Goal: Information Seeking & Learning: Learn about a topic

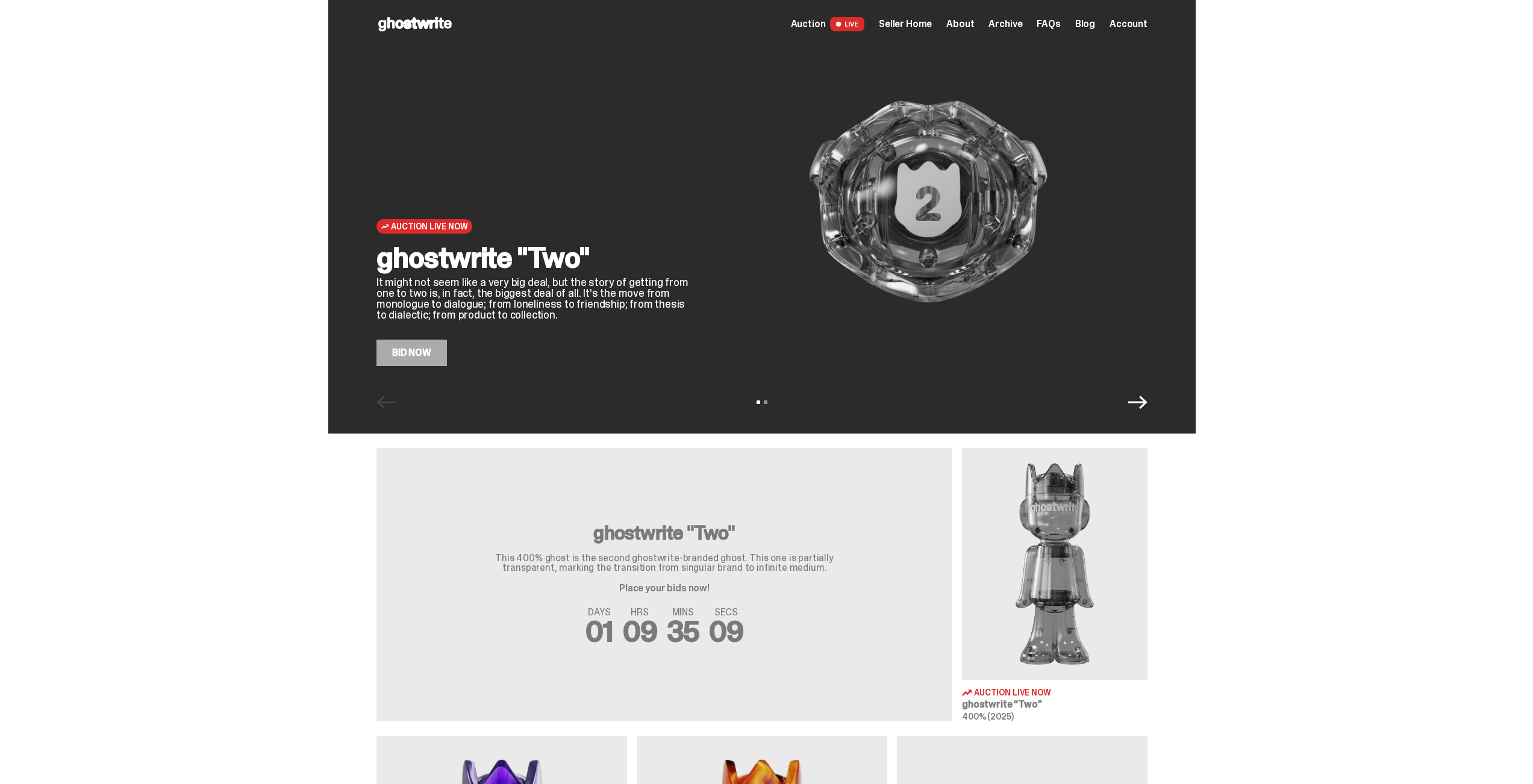
click at [918, 29] on span "Seller Home" at bounding box center [906, 24] width 53 height 9
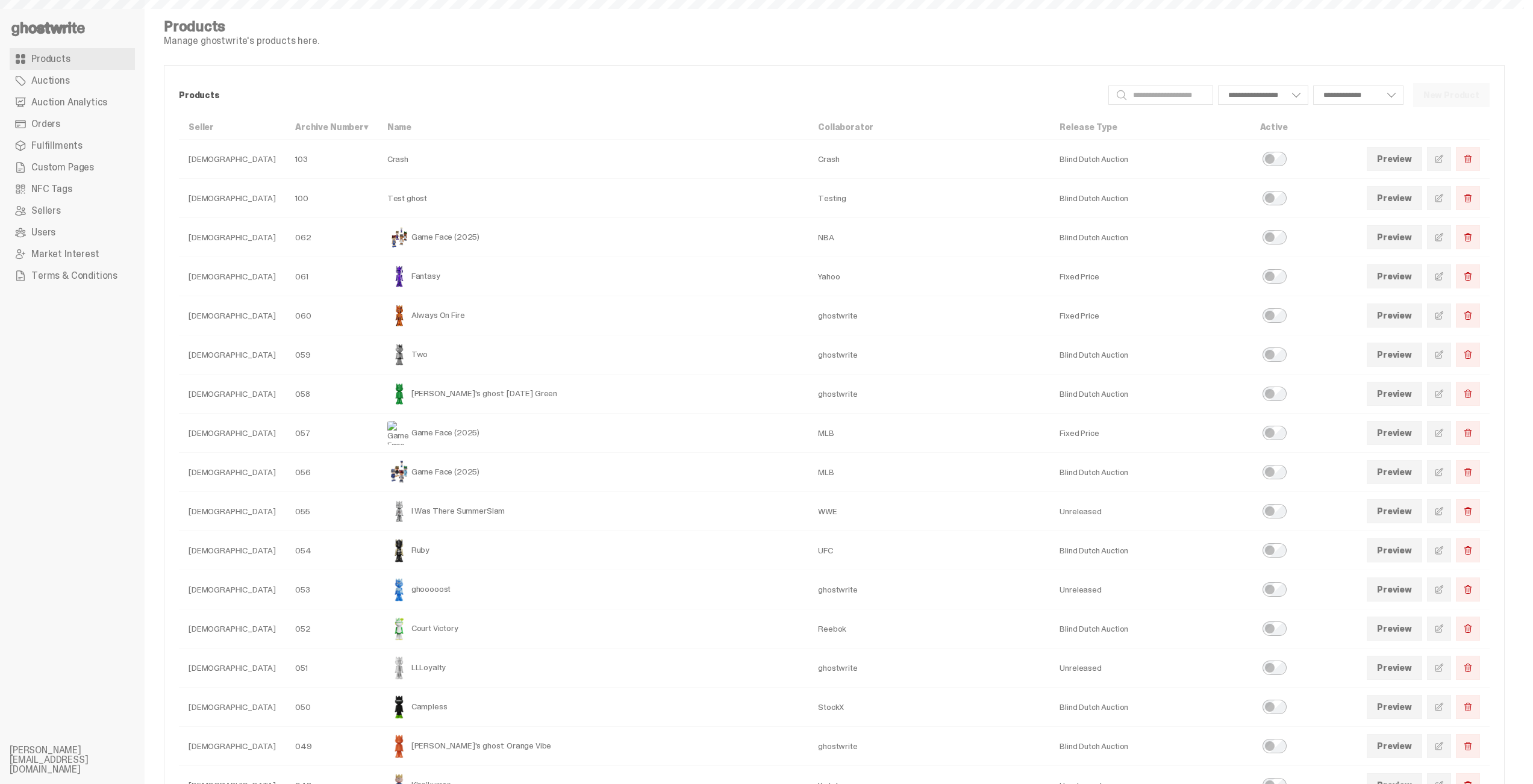
select select
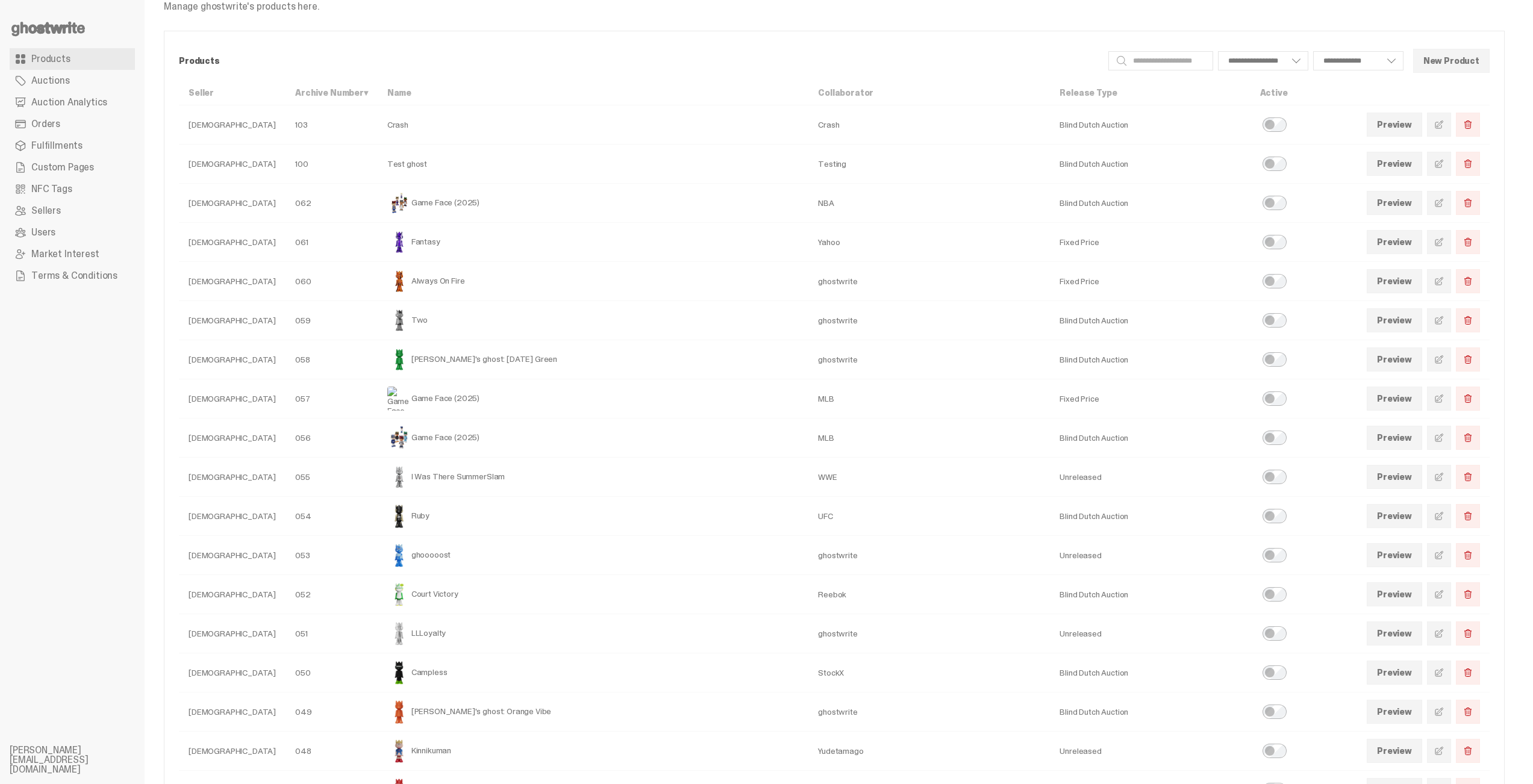
scroll to position [38, 0]
click at [1444, 390] on span at bounding box center [1439, 394] width 9 height 9
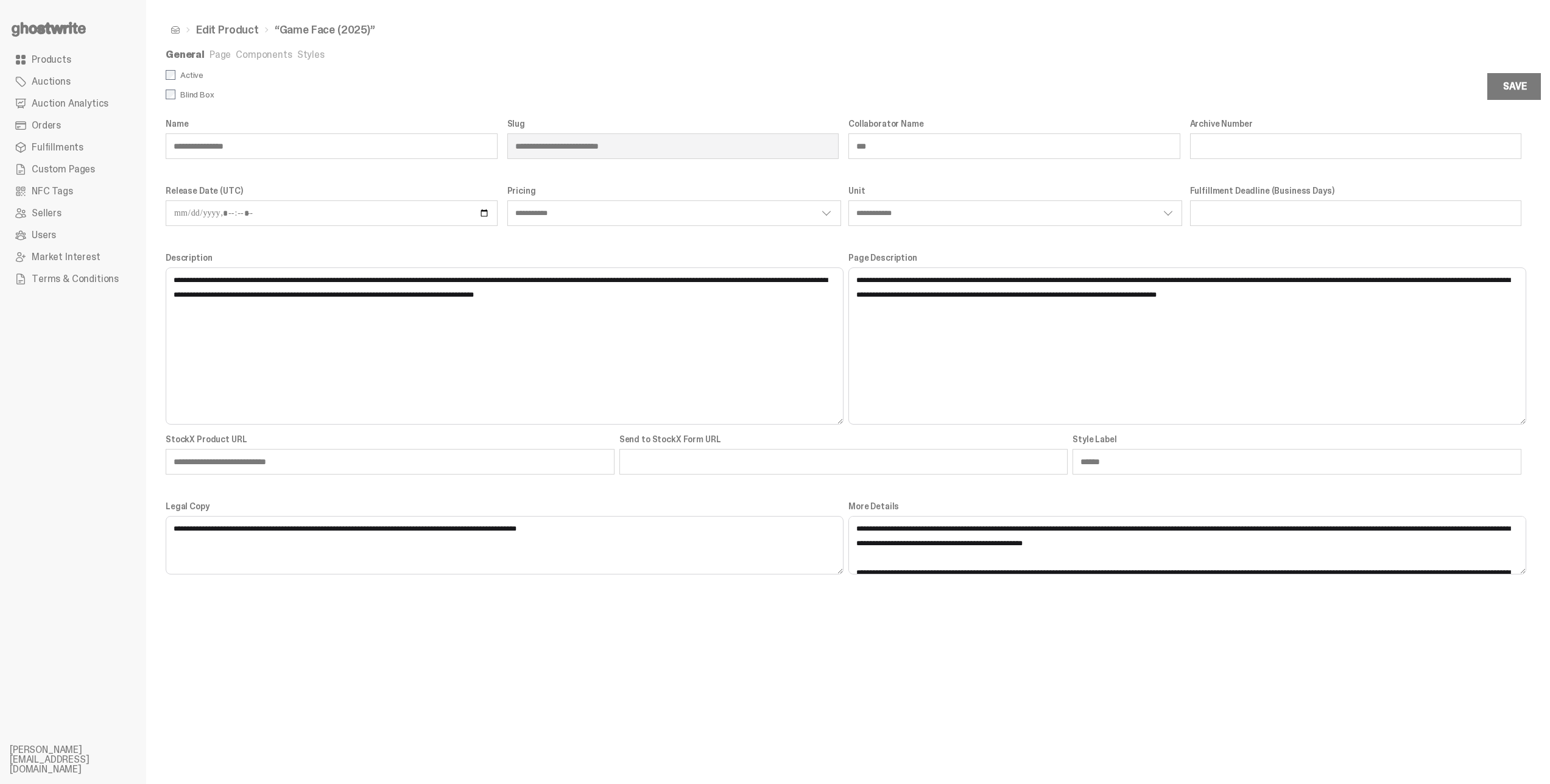
click at [285, 60] on link "Components" at bounding box center [263, 55] width 56 height 13
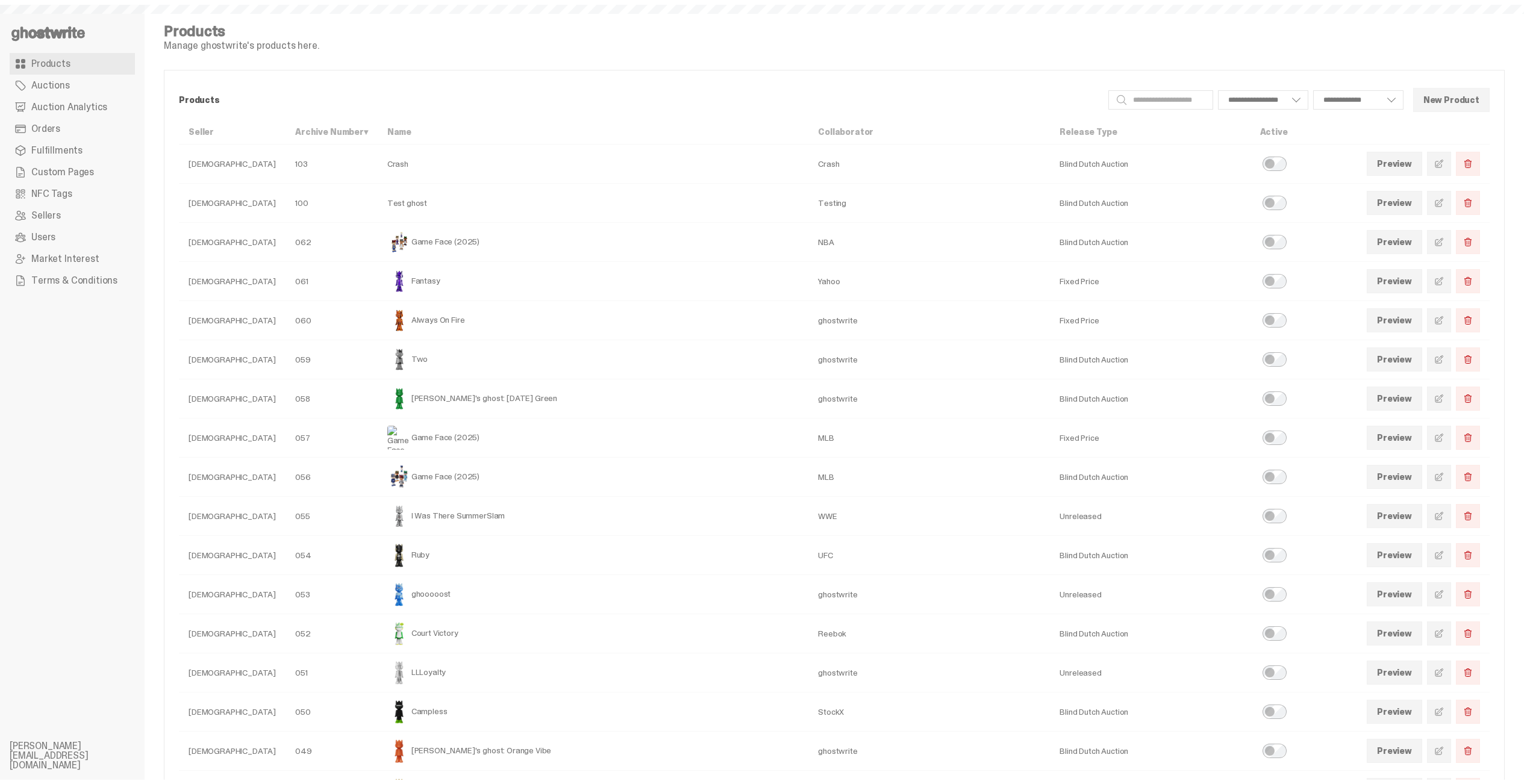
scroll to position [38, 0]
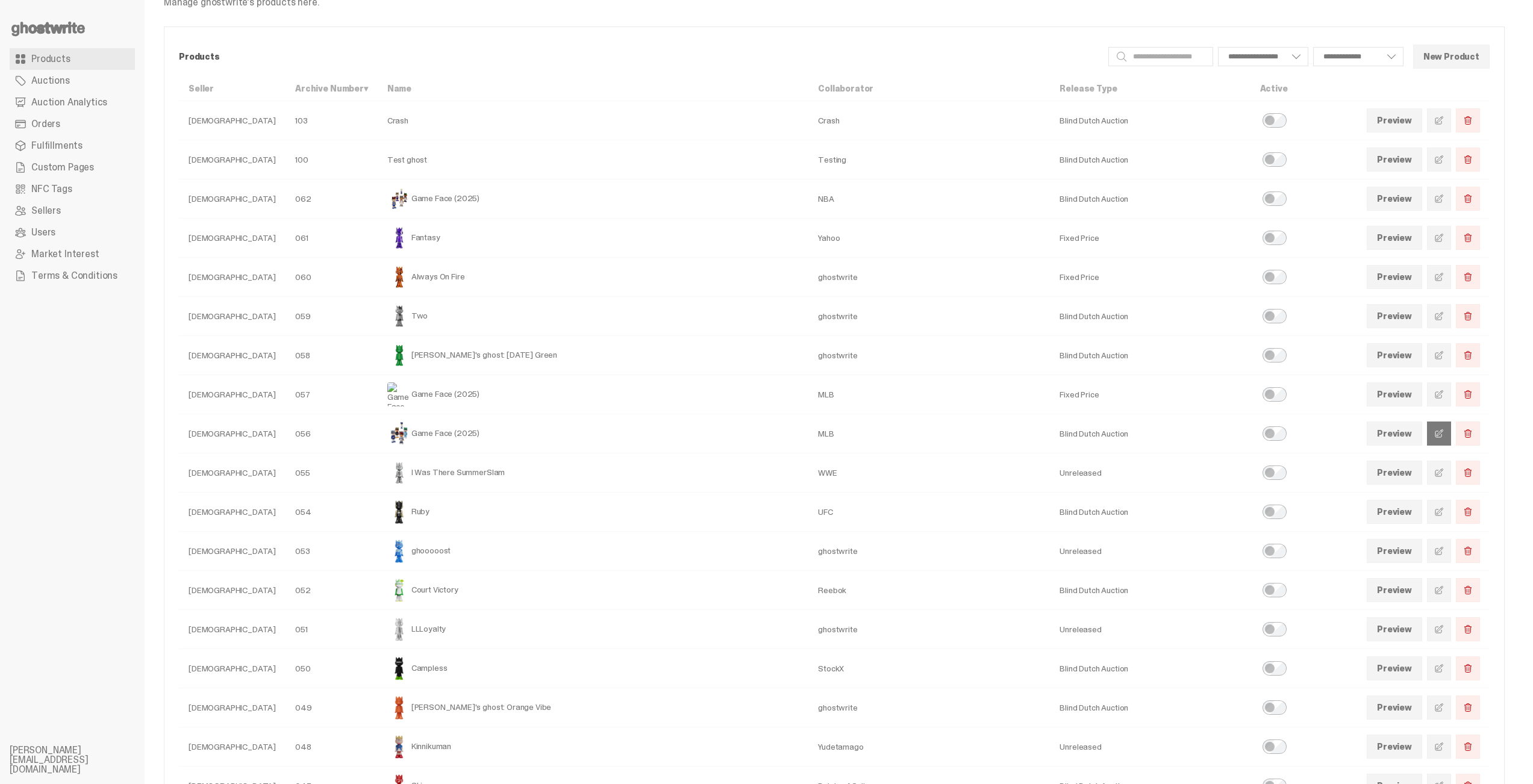
click at [1444, 432] on span at bounding box center [1439, 434] width 9 height 9
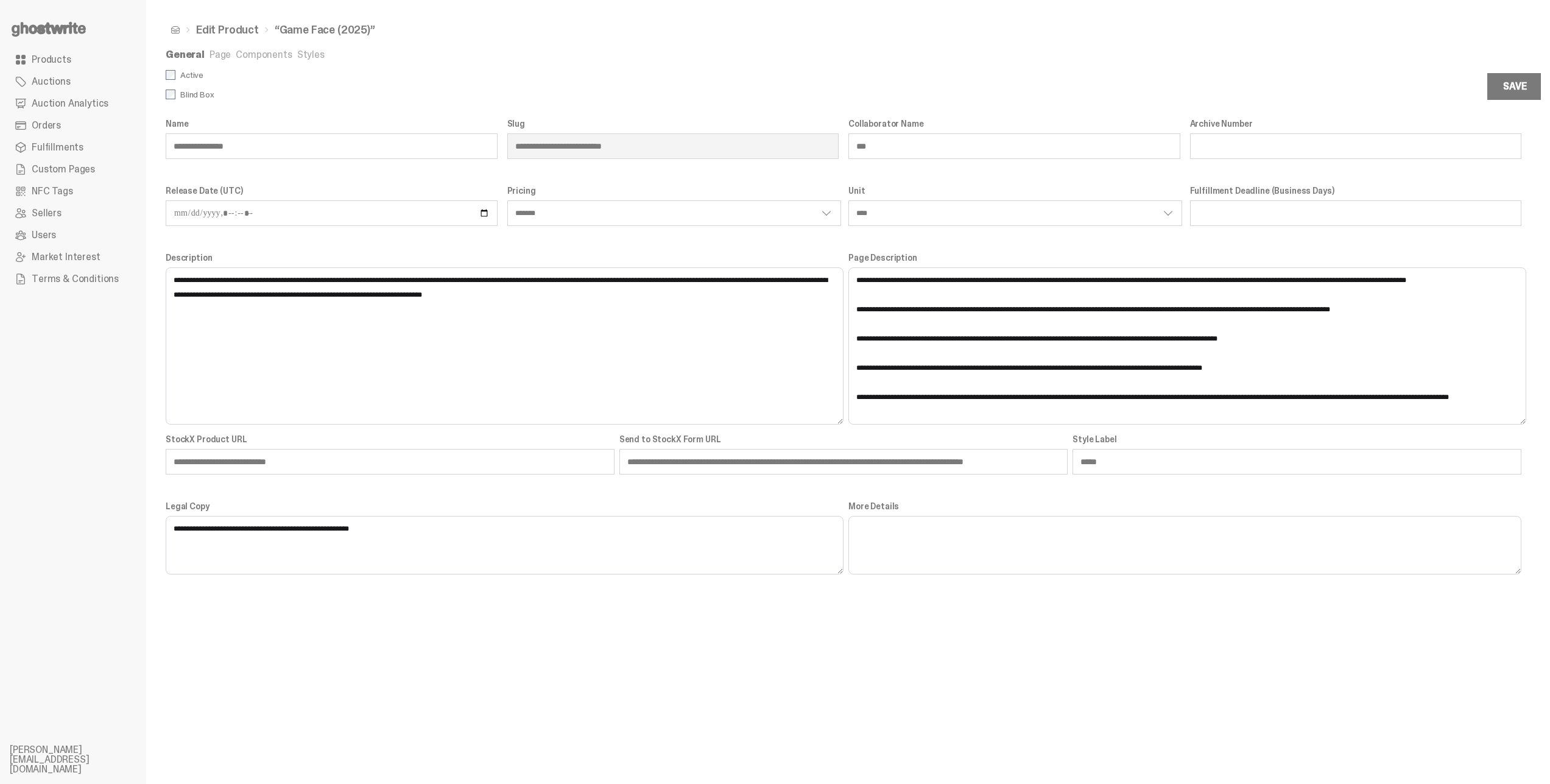
click at [258, 52] on link "Components" at bounding box center [263, 55] width 56 height 13
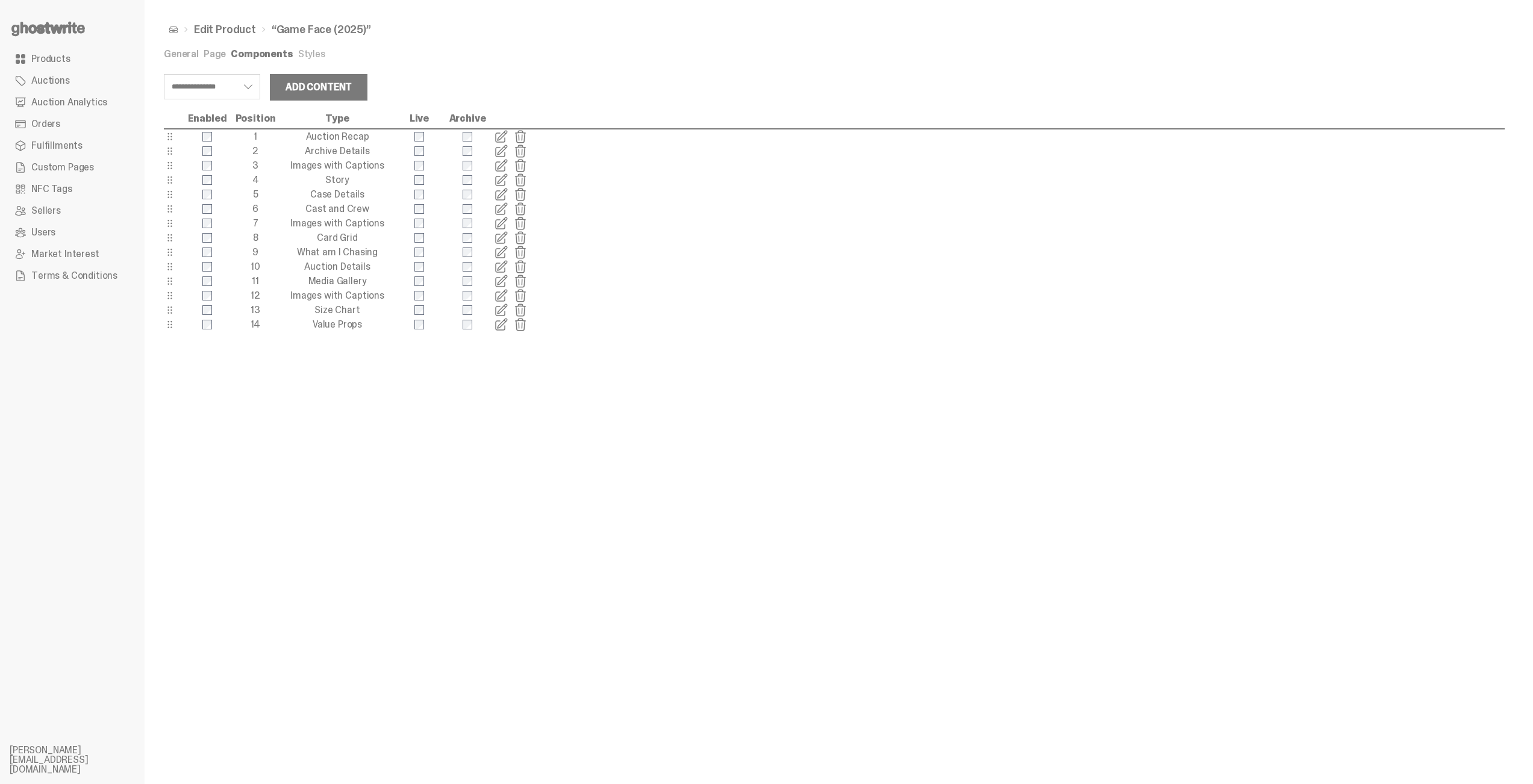
click at [502, 209] on span at bounding box center [501, 209] width 14 height 14
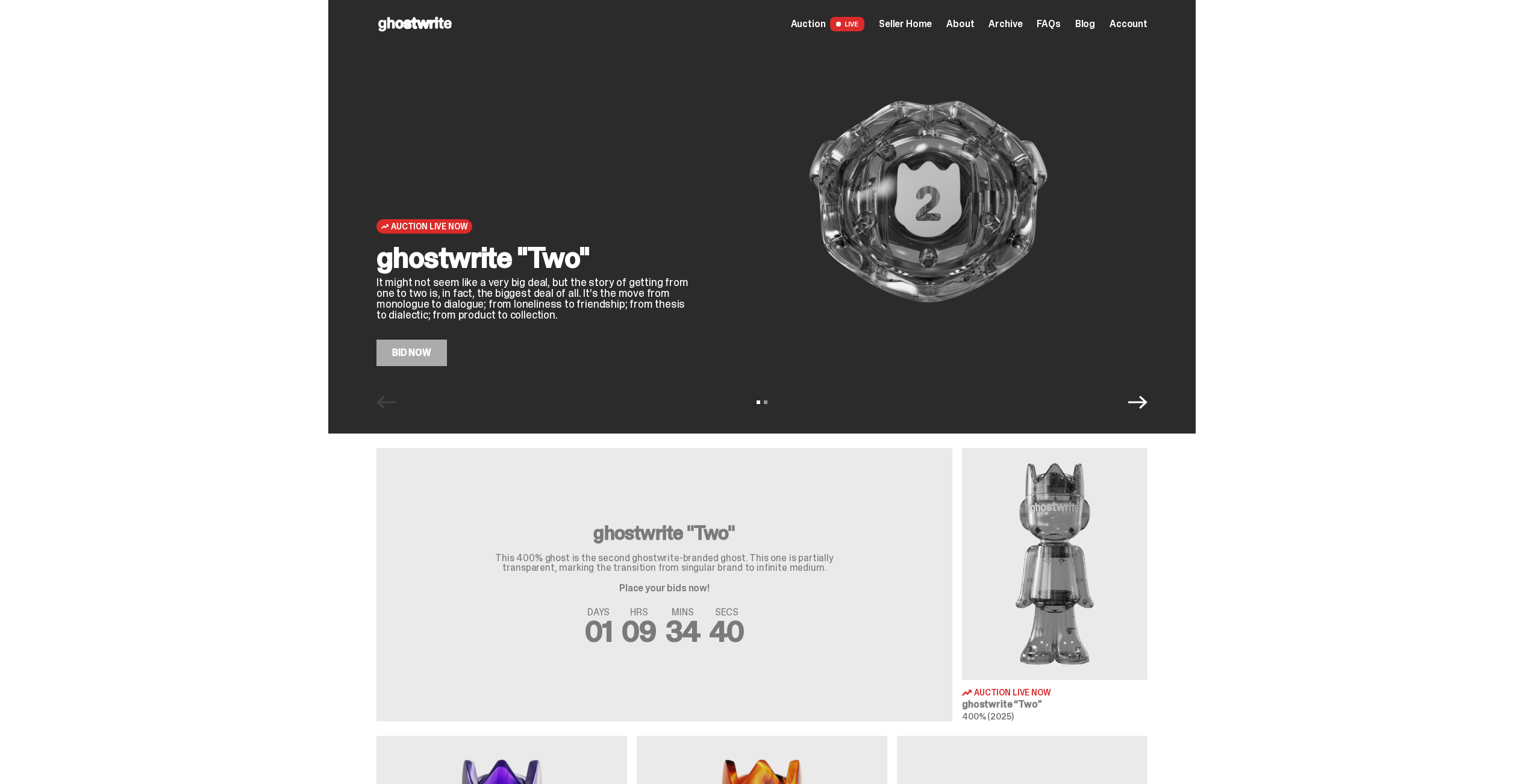
click at [1012, 27] on span "Archive" at bounding box center [1004, 24] width 34 height 9
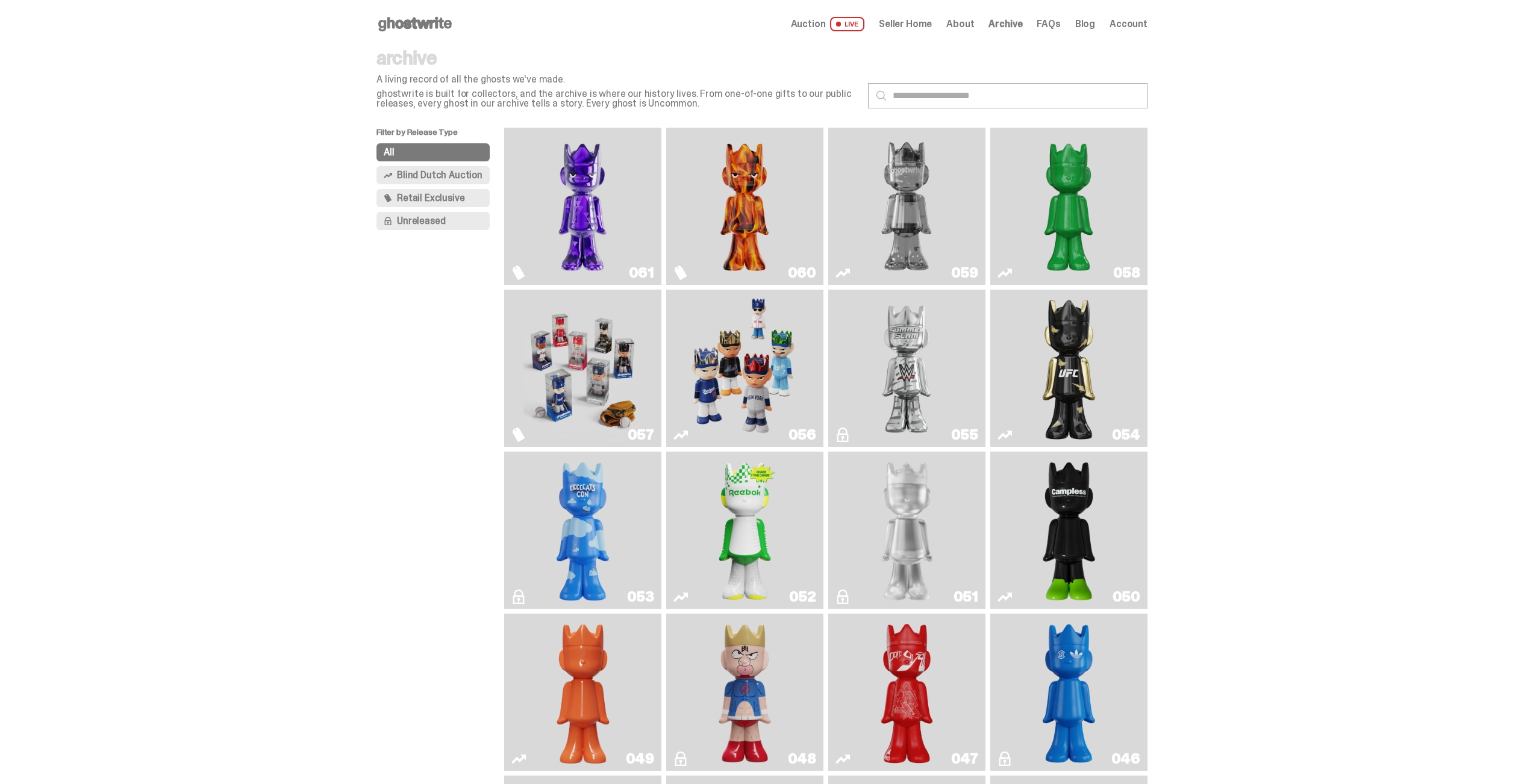
click at [721, 326] on img "Game Face (2025)" at bounding box center [744, 368] width 118 height 147
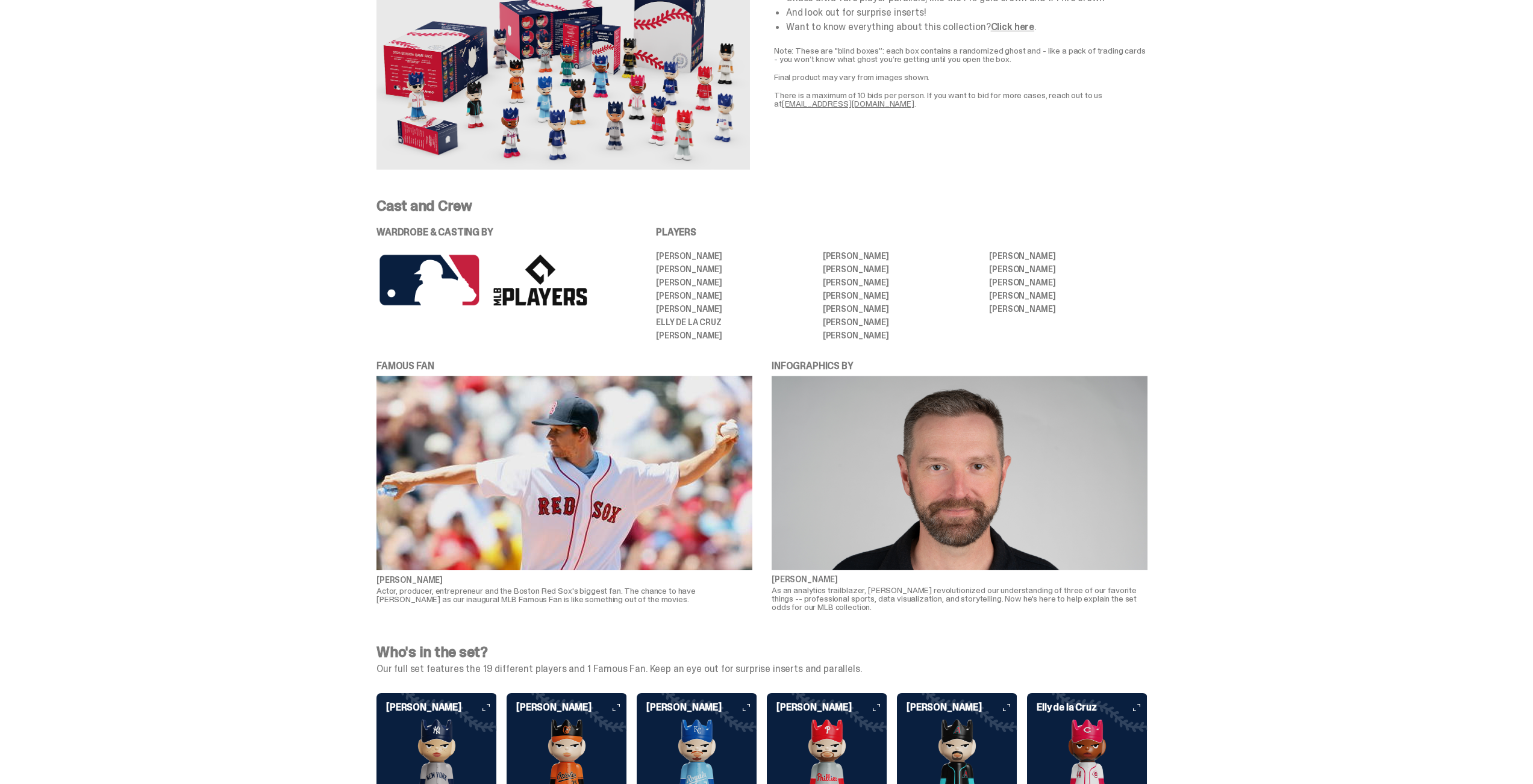
scroll to position [2370, 0]
